Goal: Information Seeking & Learning: Learn about a topic

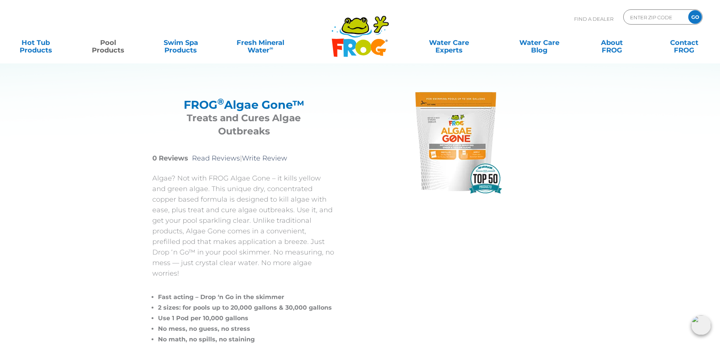
click at [451, 119] on img at bounding box center [455, 141] width 113 height 113
click at [453, 248] on div "FROG ® Algae Gone™ FROG ® Algae Gone™ Treats and Cures Algae Outbreaks 0 Review…" at bounding box center [354, 216] width 442 height 339
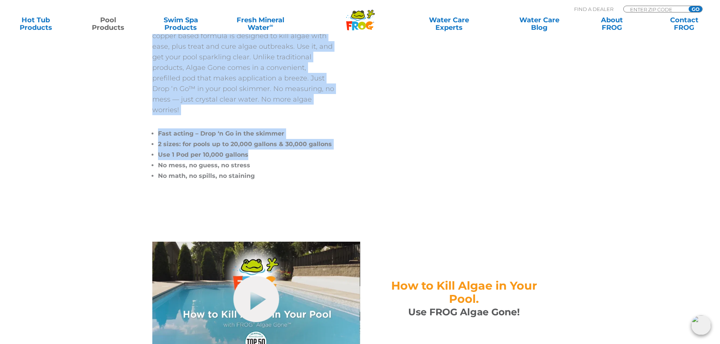
scroll to position [151, 0]
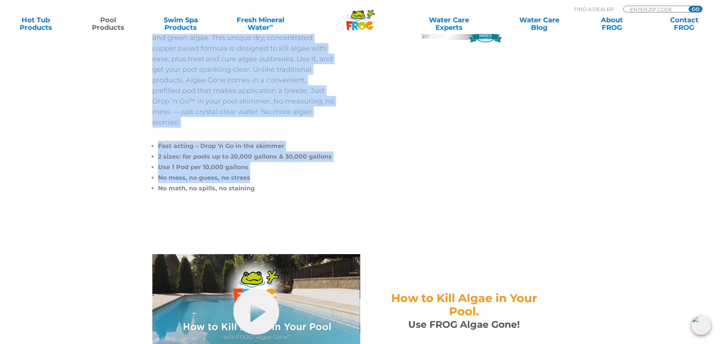
drag, startPoint x: 150, startPoint y: 176, endPoint x: 277, endPoint y: 172, distance: 126.7
click at [277, 172] on div "FROG ® Algae Gone™ FROG ® Algae Gone™ Treats and Cures Algae Outbreaks 0 Review…" at bounding box center [354, 65] width 442 height 339
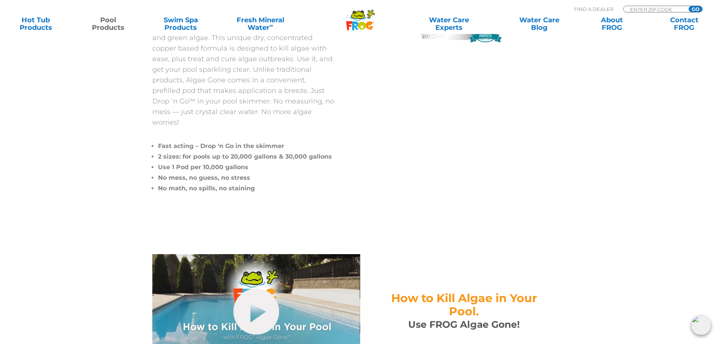
click at [270, 184] on div "FROG ® Algae Gone™ FROG ® Algae Gone™ Treats and Cures Algae Outbreaks 0 Review…" at bounding box center [253, 66] width 202 height 264
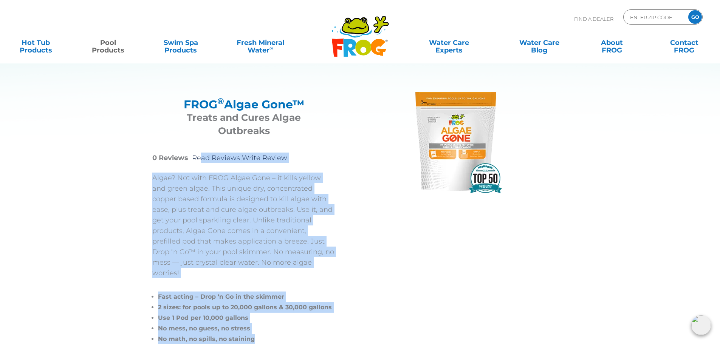
scroll to position [0, 0]
drag, startPoint x: 268, startPoint y: 174, endPoint x: 146, endPoint y: 182, distance: 123.2
click at [146, 182] on div "FROG ® Algae Gone™ FROG ® Algae Gone™ Treats and Cures Algae Outbreaks 0 Review…" at bounding box center [354, 216] width 442 height 339
copy div "Algae? Not with FROG Algae Gone – it kills yellow and green algae. This unique …"
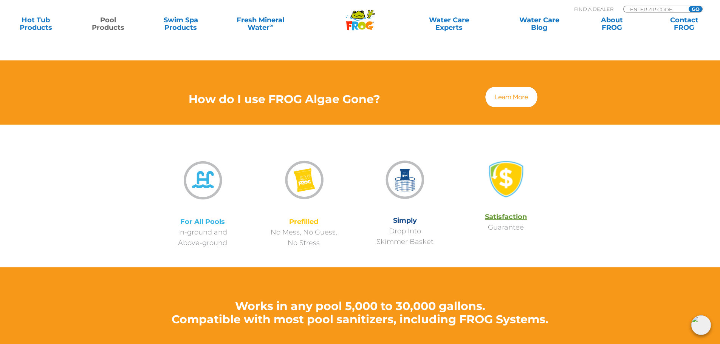
scroll to position [529, 0]
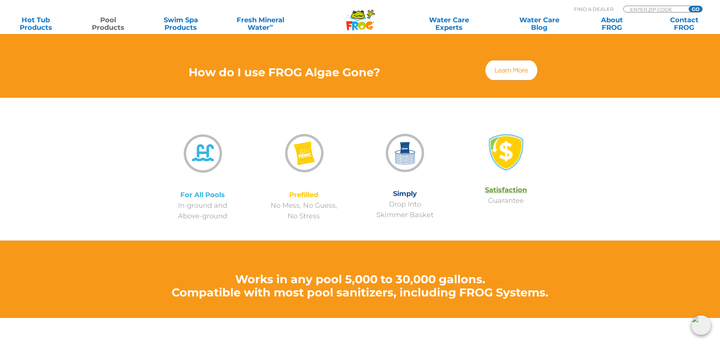
drag, startPoint x: 170, startPoint y: 127, endPoint x: 441, endPoint y: 207, distance: 282.5
click at [441, 207] on div "For All Pools In-ground and Above-ground Prefilled No Mess, No Guess, No Stress…" at bounding box center [354, 169] width 404 height 105
copy div "For All Pools In-ground and Above-ground Prefilled No Mess, No Guess, No Stress…"
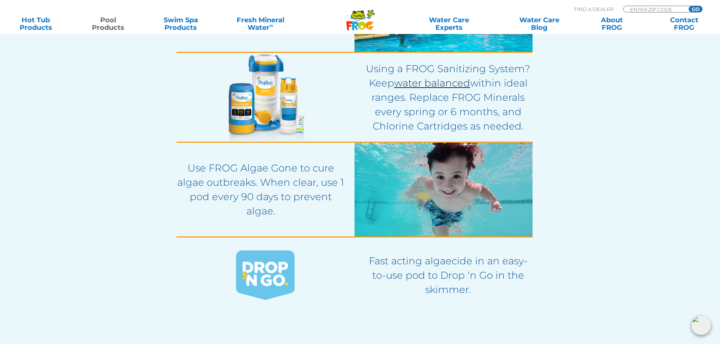
scroll to position [1625, 0]
